Goal: Task Accomplishment & Management: Manage account settings

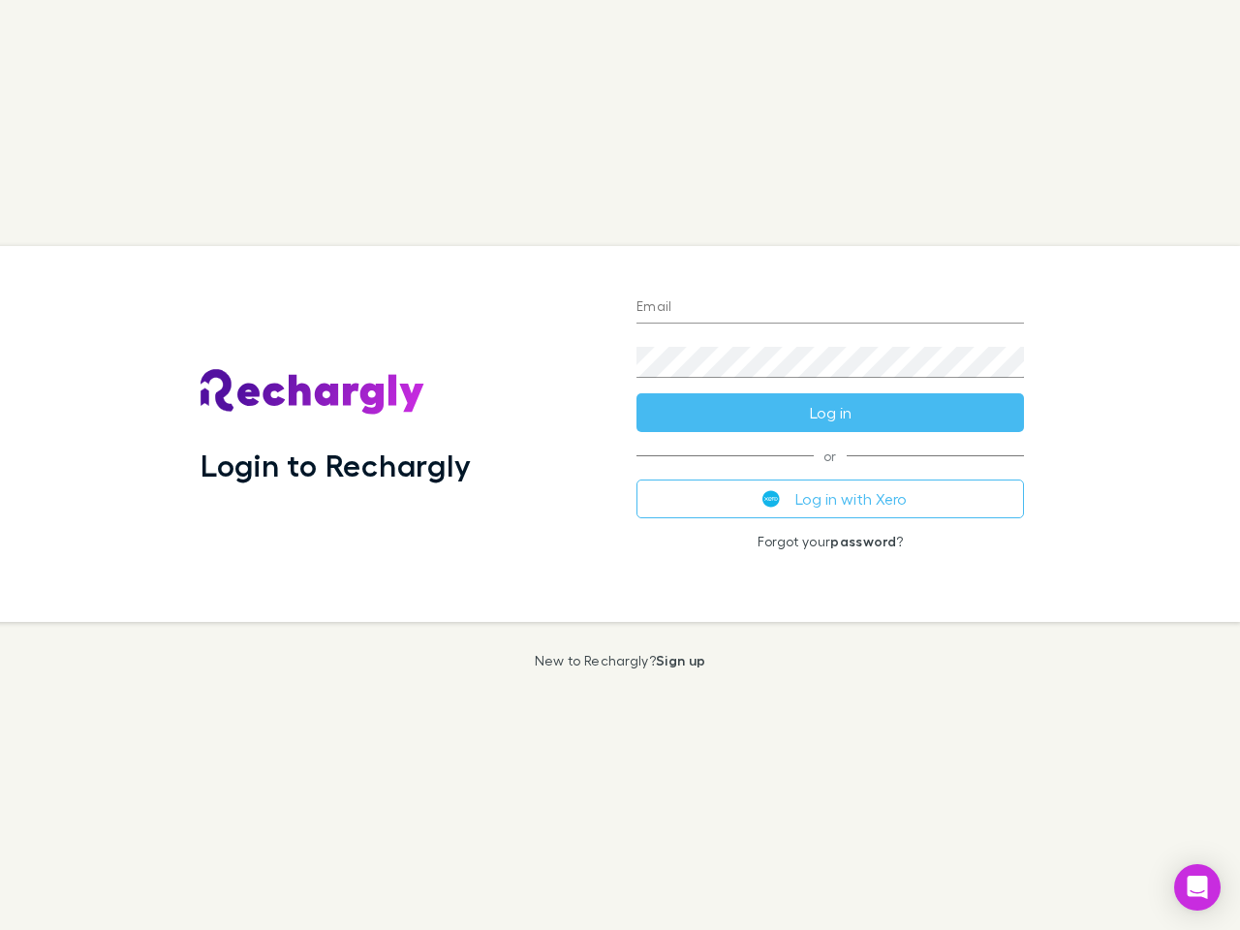
click at [620, 465] on div "Login to Rechargly" at bounding box center [403, 434] width 436 height 376
click at [830, 308] on input "Email" at bounding box center [829, 307] width 387 height 31
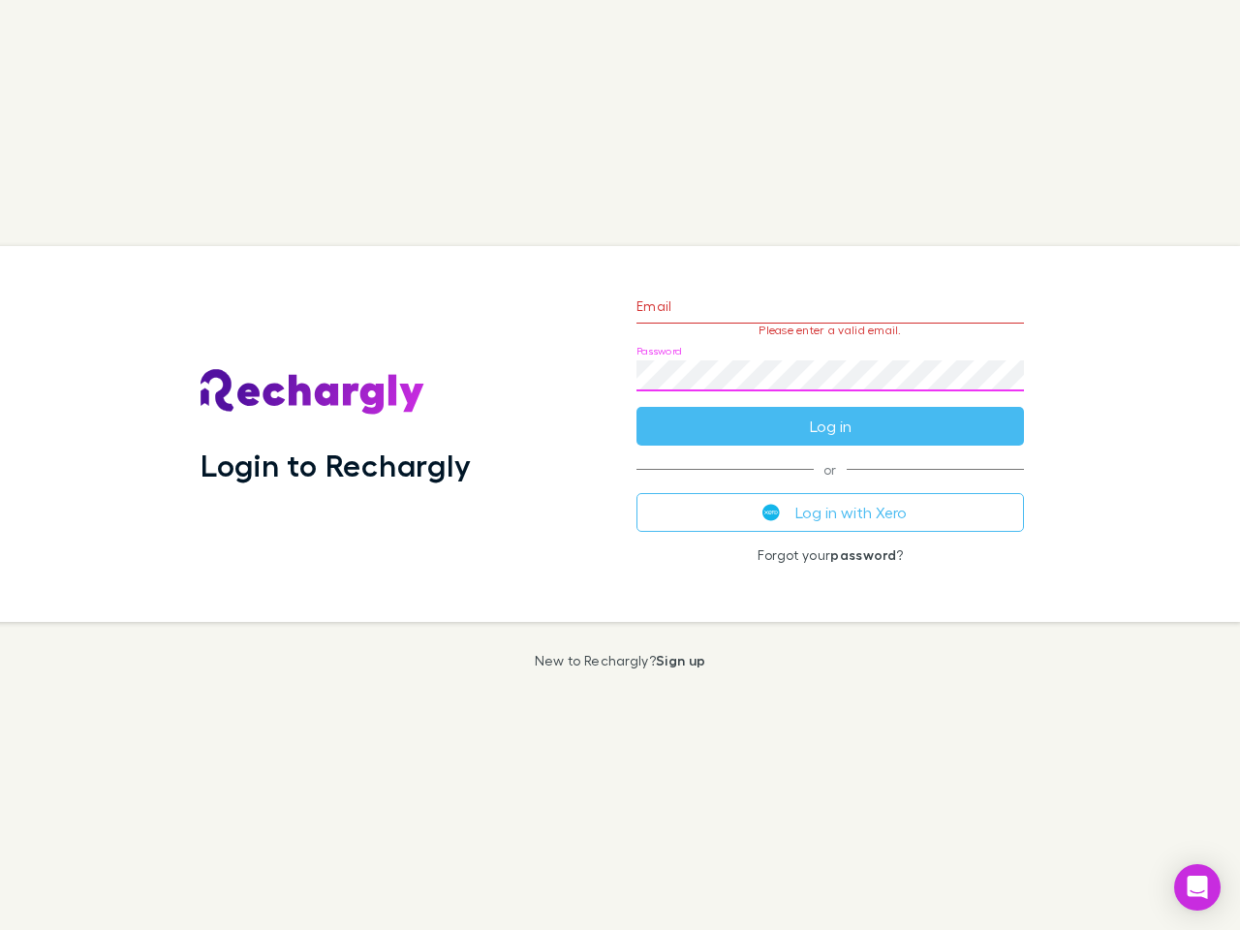
click at [830, 413] on form "Email Please enter a valid email. Password Log in" at bounding box center [829, 361] width 387 height 169
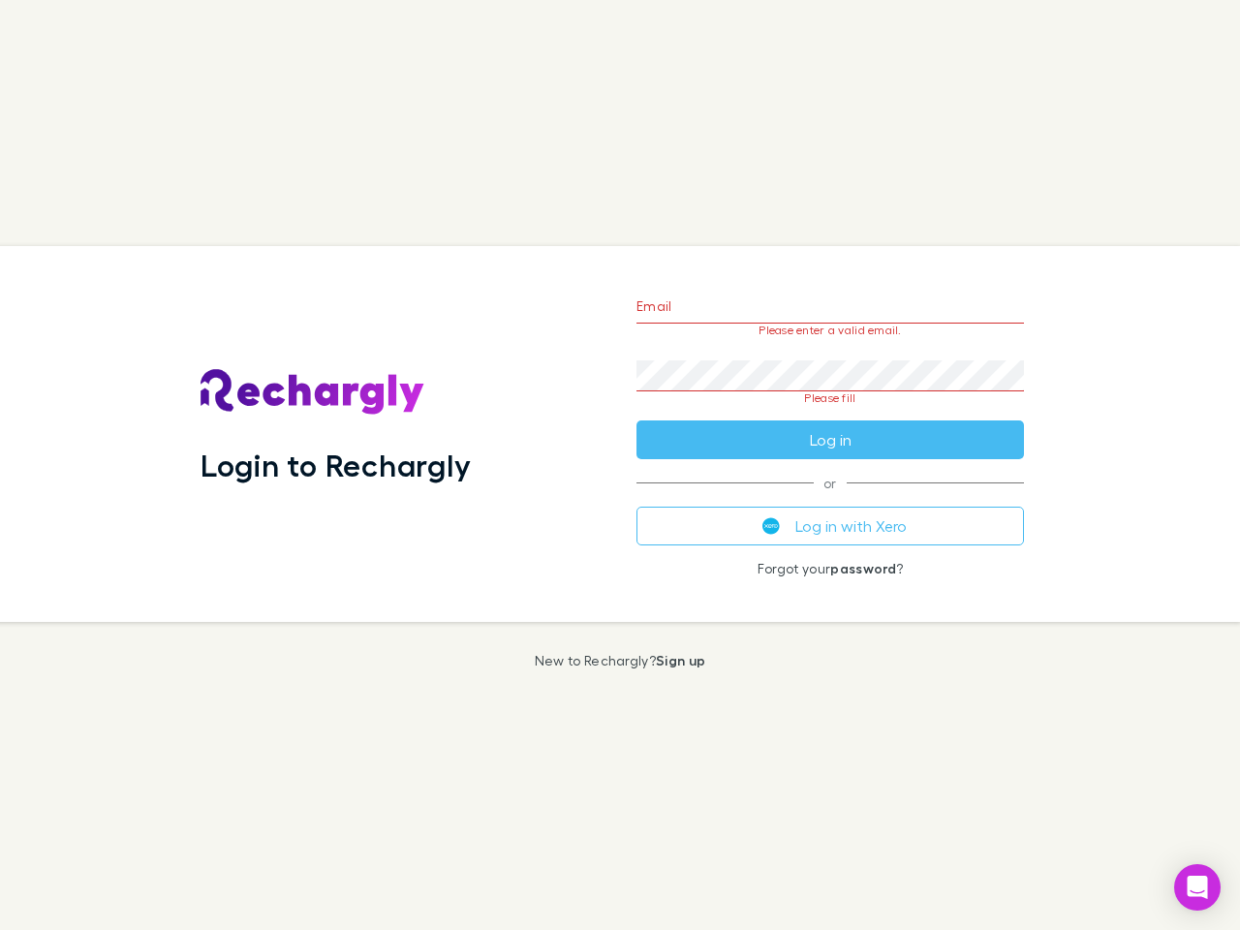
click at [830, 499] on div "Email Please enter a valid email. Password Please fill Log in or Log in with Xe…" at bounding box center [830, 434] width 418 height 376
click at [1197, 887] on icon "Open Intercom Messenger" at bounding box center [1197, 887] width 20 height 23
